Goal: Check status: Check status

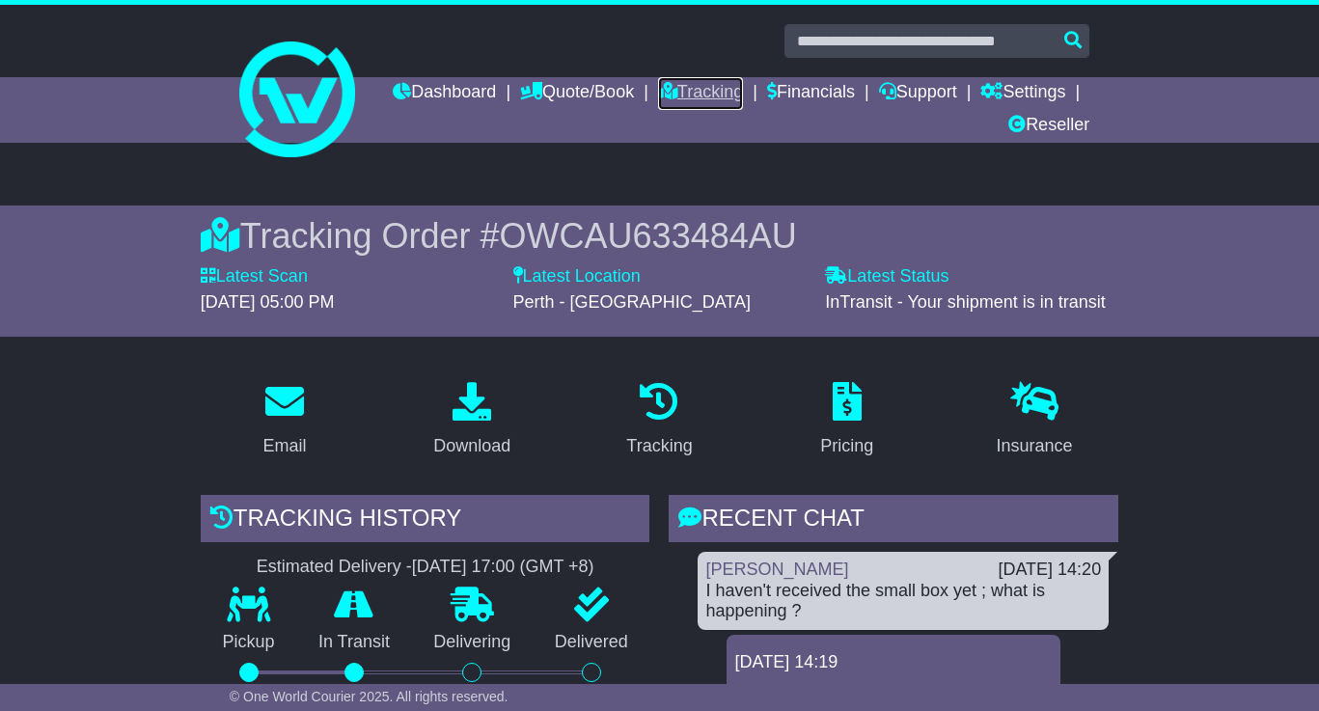
click at [743, 96] on link "Tracking" at bounding box center [700, 93] width 85 height 33
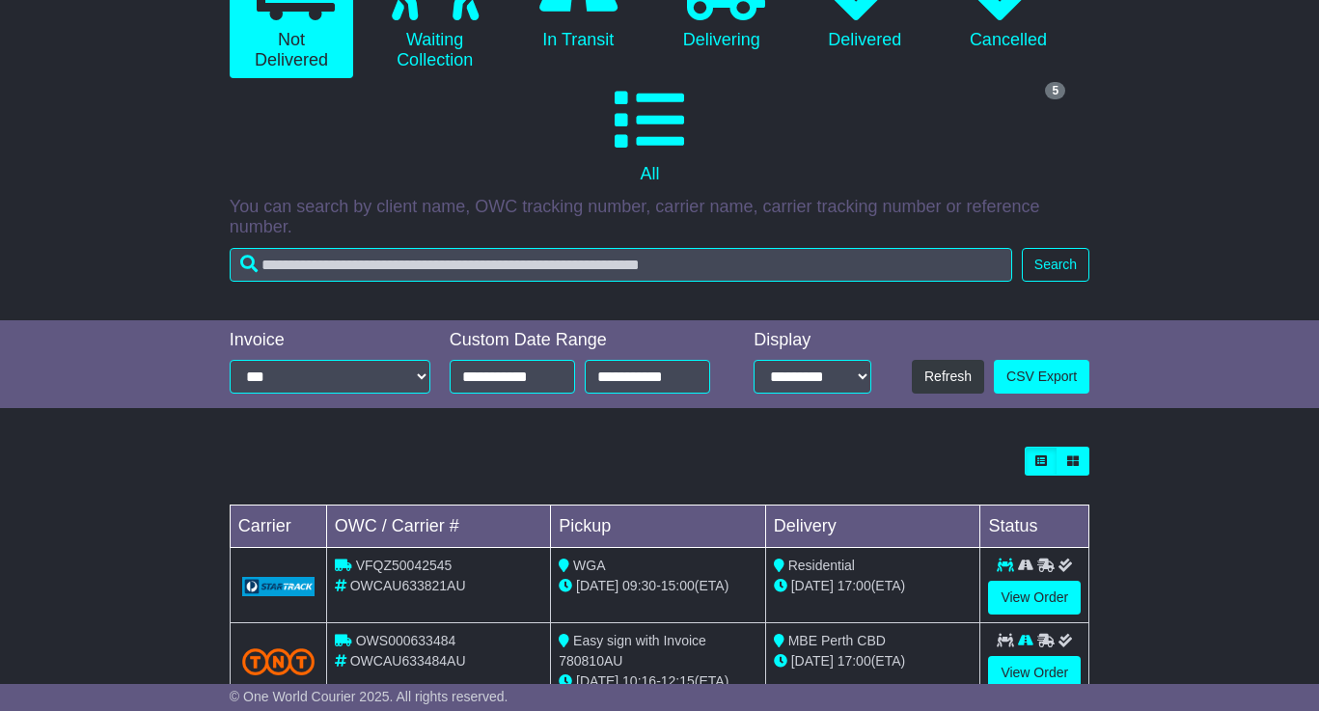
scroll to position [423, 0]
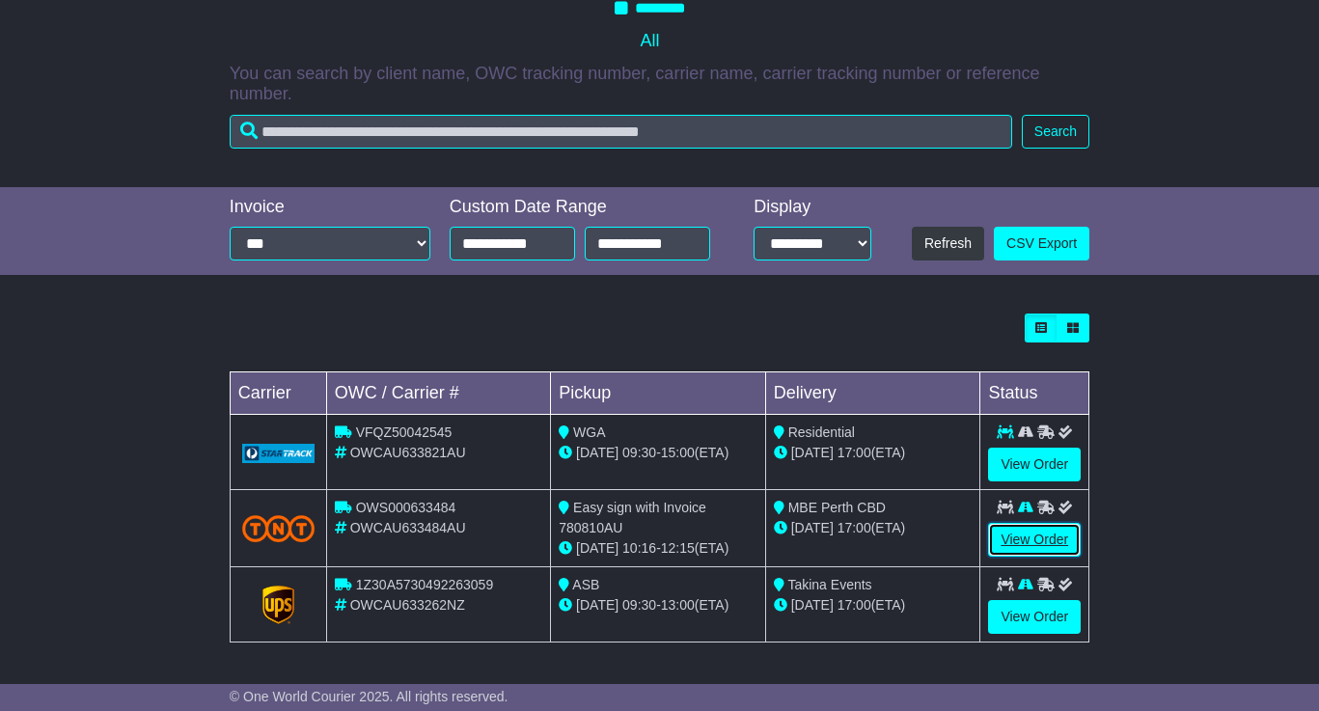
click at [1072, 539] on link "View Order" at bounding box center [1034, 540] width 93 height 34
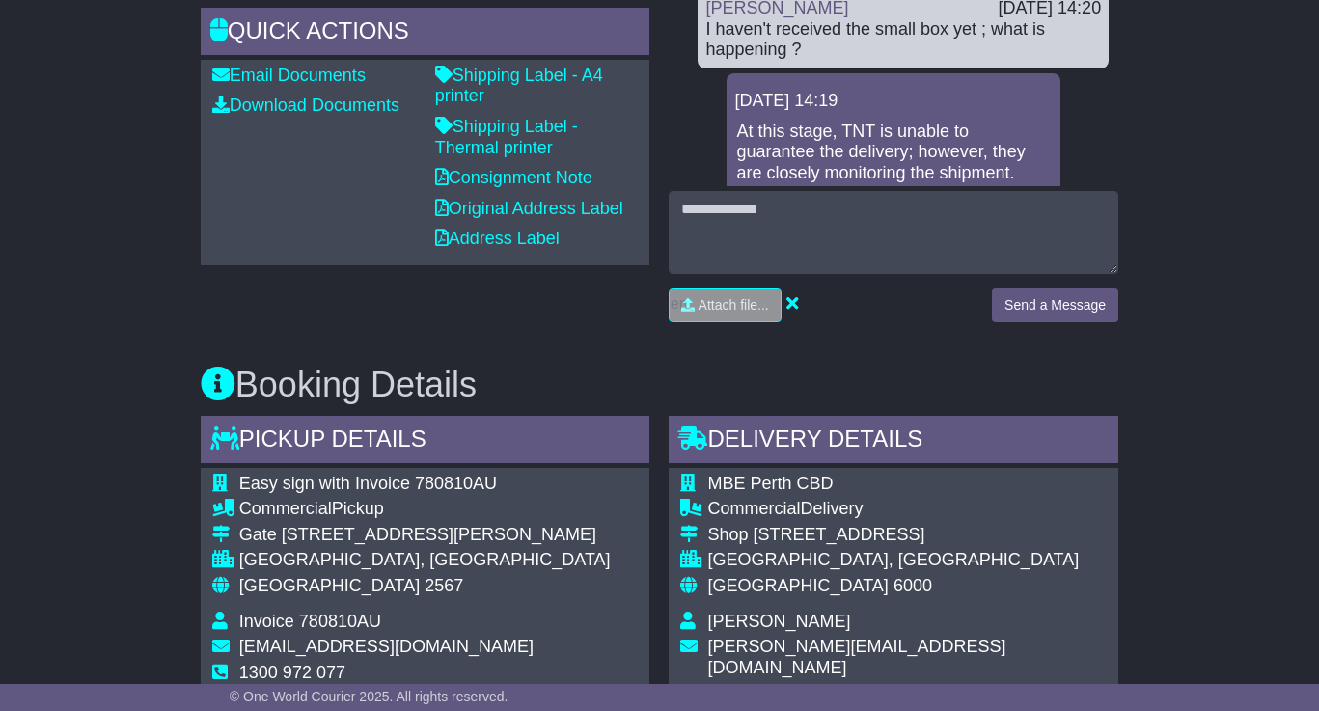
scroll to position [868, 0]
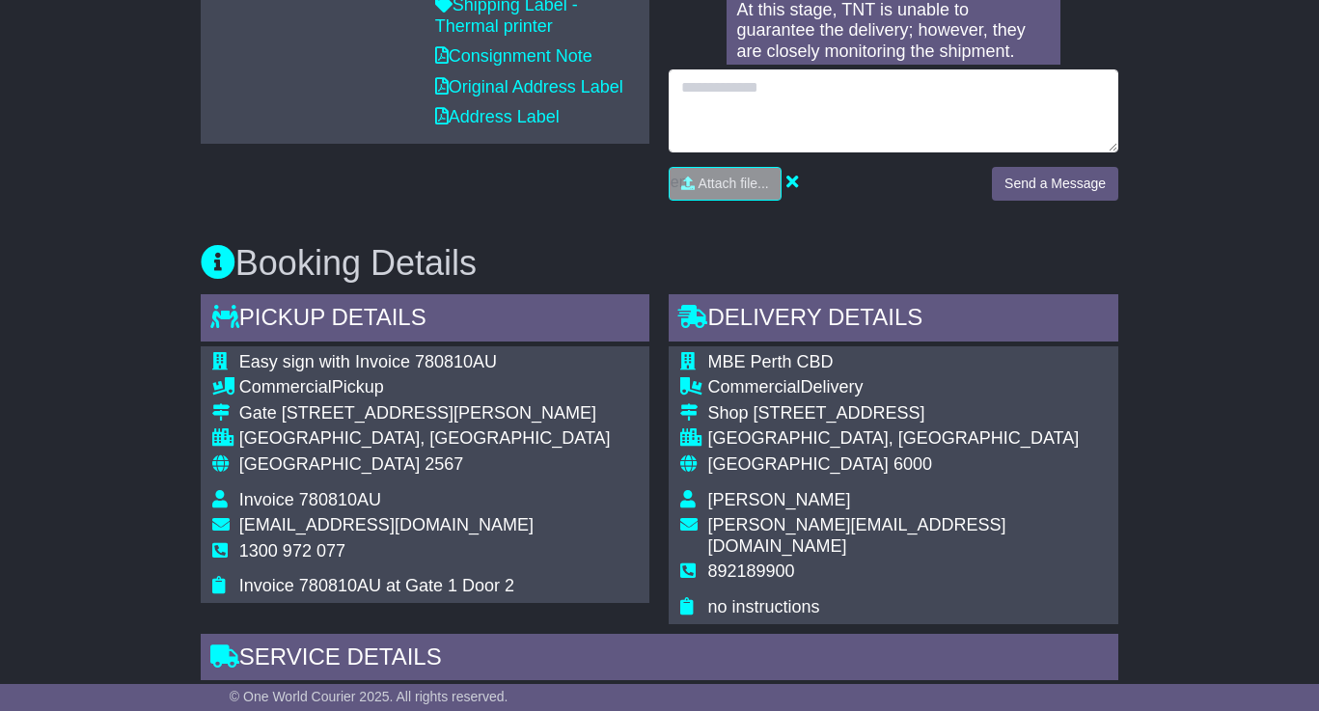
click at [920, 124] on textarea at bounding box center [894, 110] width 450 height 83
type textarea "**********"
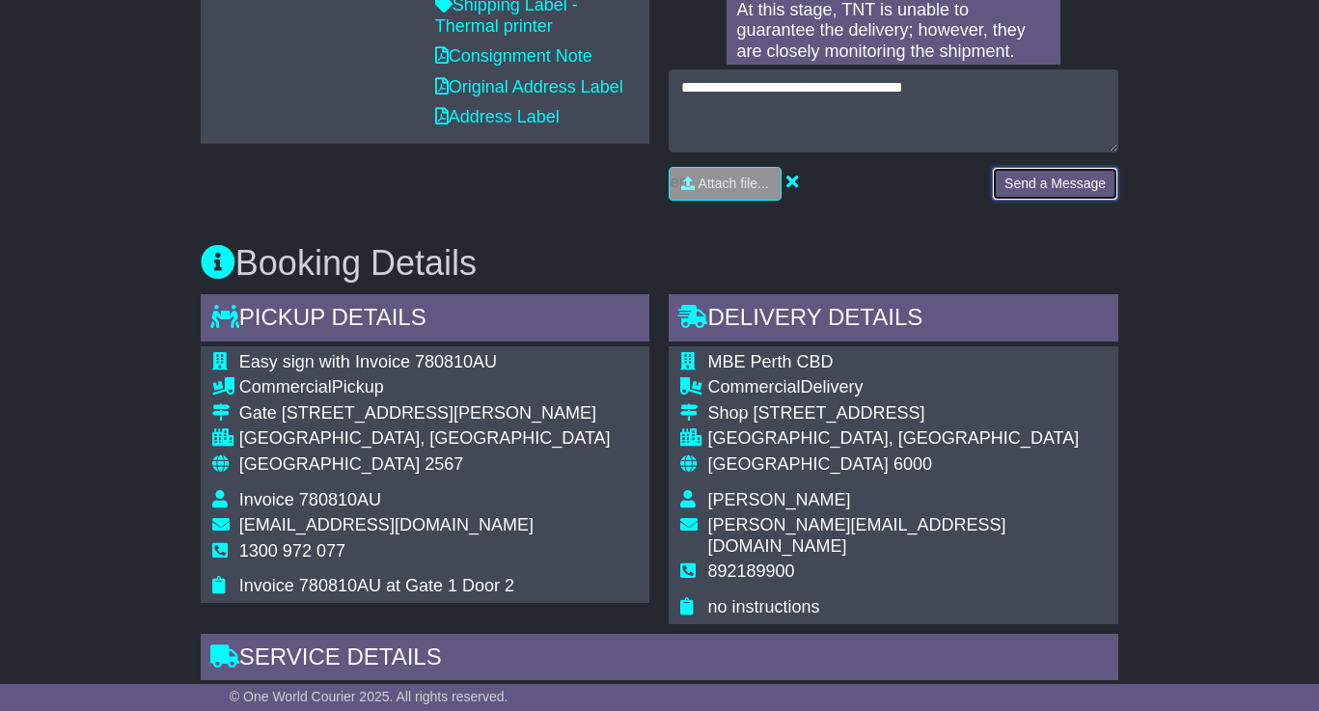
click at [1053, 192] on button "Send a Message" at bounding box center [1055, 184] width 126 height 34
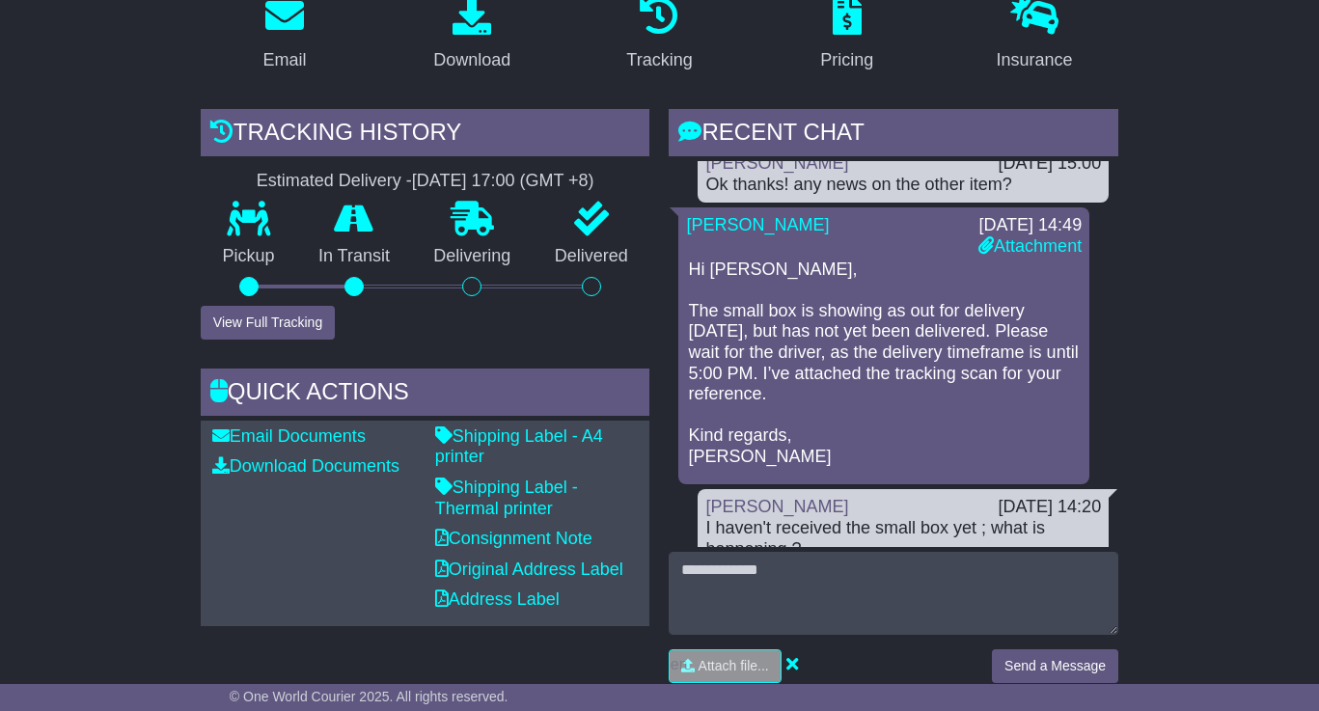
scroll to position [0, 0]
